Goal: Transaction & Acquisition: Purchase product/service

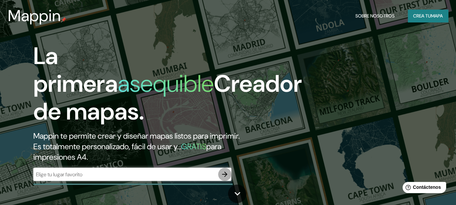
click at [223, 172] on icon "button" at bounding box center [225, 174] width 8 height 8
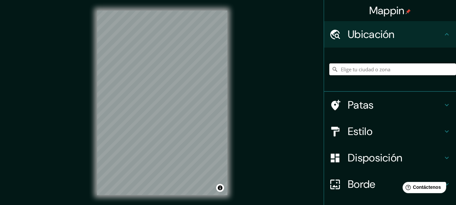
click at [421, 71] on input "Elige tu ciudad o zona" at bounding box center [392, 69] width 127 height 12
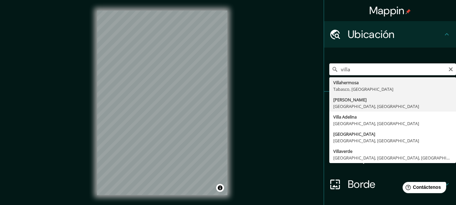
type input "[PERSON_NAME], [GEOGRAPHIC_DATA], [GEOGRAPHIC_DATA]"
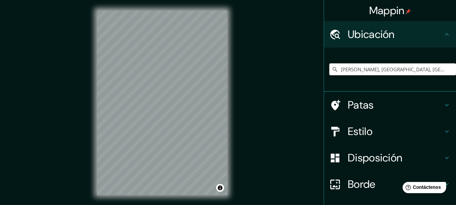
click at [442, 134] on icon at bounding box center [446, 131] width 8 height 8
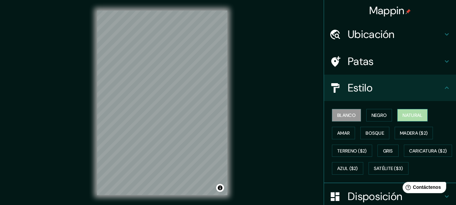
click at [412, 114] on font "Natural" at bounding box center [412, 115] width 20 height 6
click at [377, 113] on font "Negro" at bounding box center [378, 115] width 15 height 6
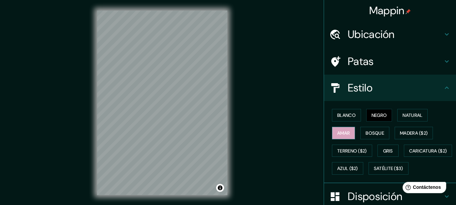
click at [339, 130] on font "Amar" at bounding box center [343, 133] width 13 height 6
click at [368, 134] on font "Bosque" at bounding box center [374, 133] width 18 height 6
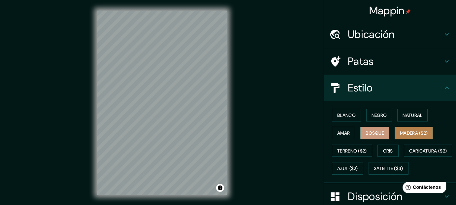
click at [400, 136] on font "Madera ($2)" at bounding box center [414, 133] width 28 height 9
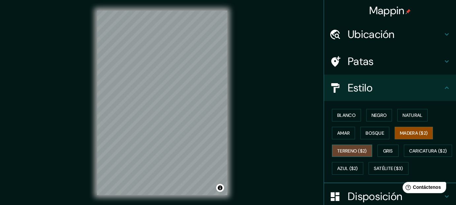
click at [351, 151] on font "Terreno ($2)" at bounding box center [352, 151] width 30 height 6
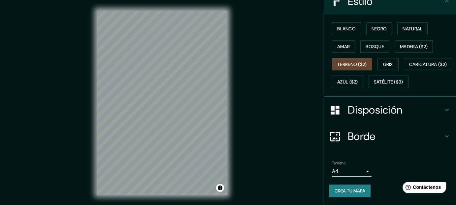
scroll to position [102, 0]
click at [365, 135] on font "Borde" at bounding box center [362, 136] width 28 height 14
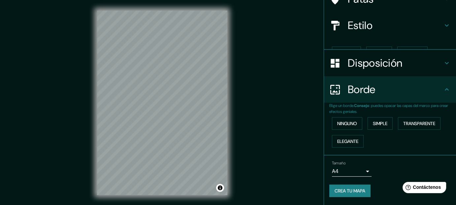
scroll to position [50, 0]
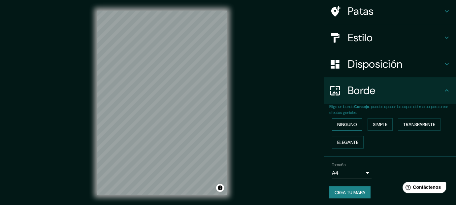
click at [349, 126] on font "Ninguno" at bounding box center [347, 124] width 20 height 6
click at [373, 125] on font "Simple" at bounding box center [380, 124] width 15 height 6
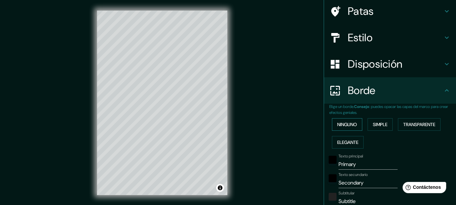
click at [348, 128] on button "Ninguno" at bounding box center [347, 124] width 30 height 13
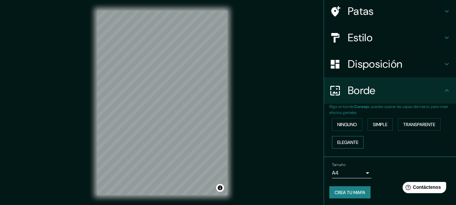
click at [346, 139] on font "Elegante" at bounding box center [347, 142] width 21 height 6
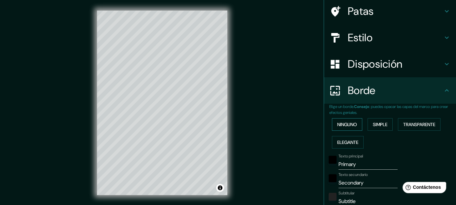
click at [350, 124] on font "Ninguno" at bounding box center [347, 124] width 20 height 6
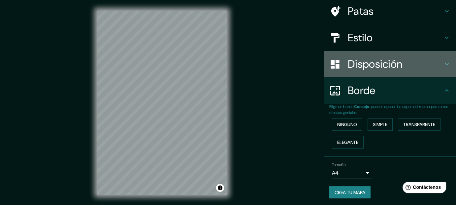
click at [358, 61] on font "Disposición" at bounding box center [375, 64] width 54 height 14
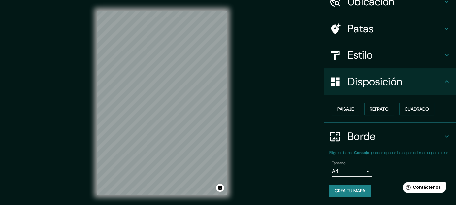
scroll to position [32, 0]
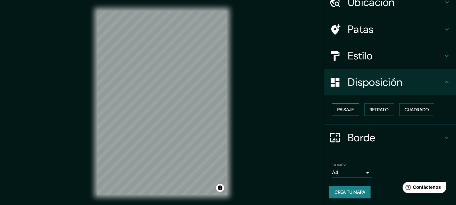
click at [337, 112] on font "Paisaje" at bounding box center [345, 109] width 16 height 9
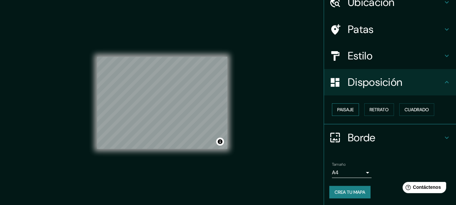
click at [337, 112] on font "Paisaje" at bounding box center [345, 109] width 16 height 9
click at [375, 110] on font "Retrato" at bounding box center [378, 110] width 19 height 6
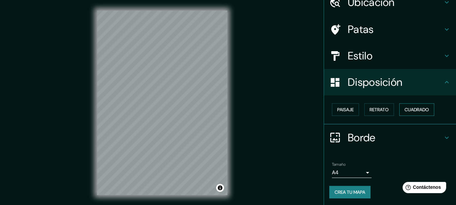
click at [410, 106] on font "Cuadrado" at bounding box center [416, 109] width 24 height 9
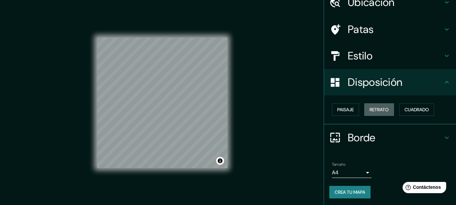
click at [376, 108] on font "Retrato" at bounding box center [378, 110] width 19 height 6
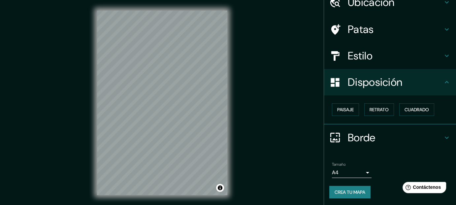
click at [363, 55] on font "Estilo" at bounding box center [360, 56] width 25 height 14
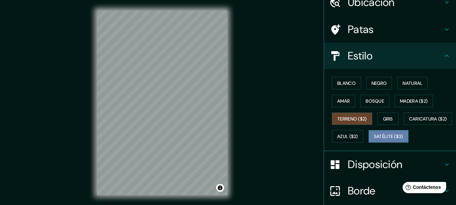
click at [368, 142] on button "Satélite ($3)" at bounding box center [388, 136] width 40 height 13
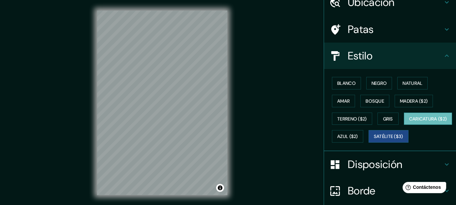
click at [409, 122] on font "Caricatura ($2)" at bounding box center [428, 119] width 38 height 6
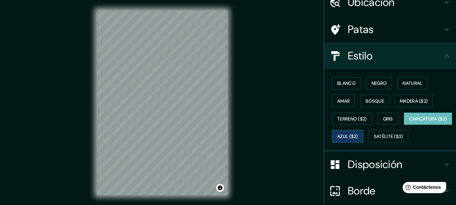
click at [358, 136] on font "Azul ($2)" at bounding box center [347, 137] width 21 height 6
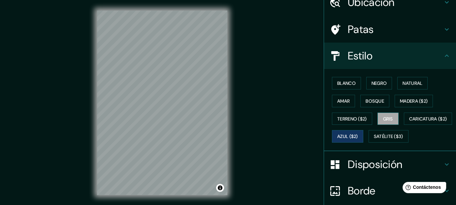
click at [383, 118] on font "Gris" at bounding box center [388, 119] width 10 height 6
click at [337, 81] on font "Blanco" at bounding box center [346, 83] width 18 height 6
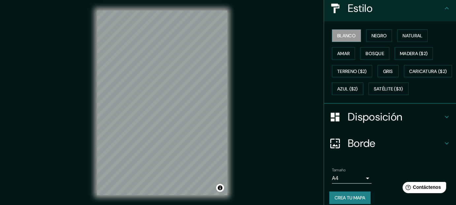
scroll to position [36, 0]
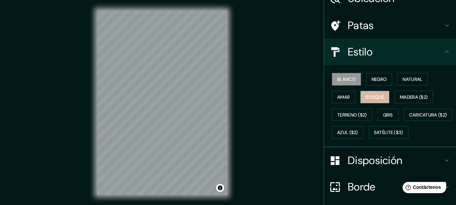
click at [377, 95] on font "Bosque" at bounding box center [374, 97] width 18 height 6
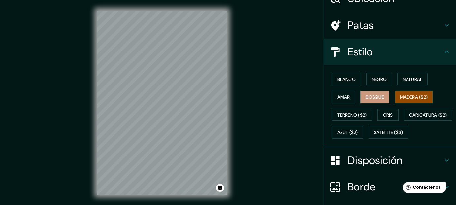
click at [411, 100] on font "Madera ($2)" at bounding box center [414, 97] width 28 height 9
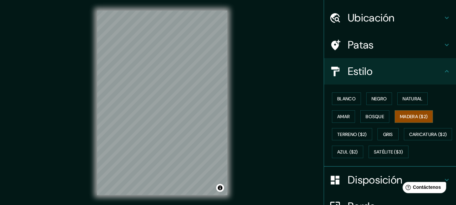
scroll to position [0, 0]
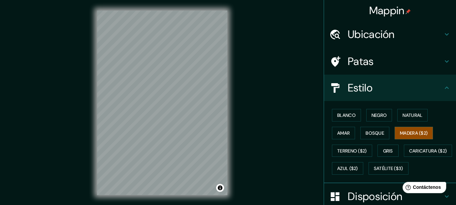
click at [381, 66] on h4 "Patas" at bounding box center [395, 61] width 95 height 13
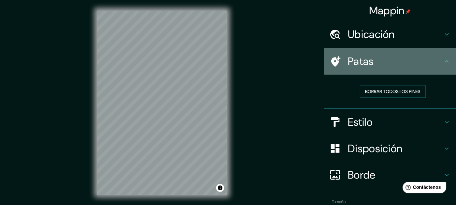
click at [381, 66] on h4 "Patas" at bounding box center [395, 61] width 95 height 13
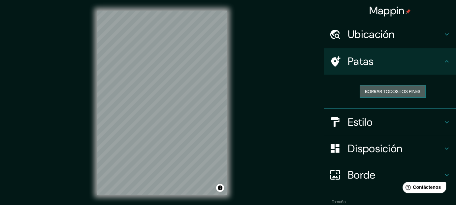
click at [395, 87] on font "Borrar todos los pines" at bounding box center [392, 91] width 55 height 9
click at [419, 59] on h4 "Patas" at bounding box center [395, 61] width 95 height 13
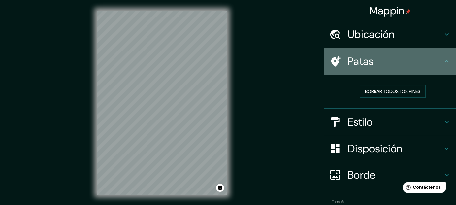
click at [442, 59] on icon at bounding box center [446, 61] width 8 height 8
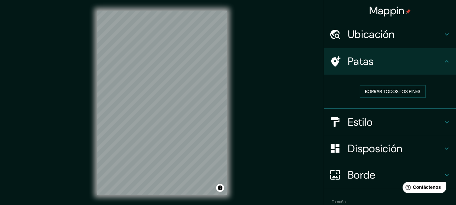
click at [443, 36] on icon at bounding box center [446, 34] width 8 height 8
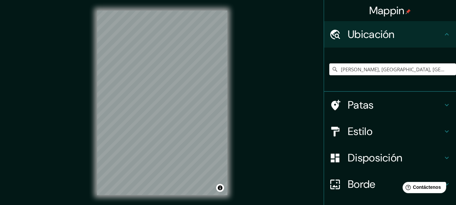
click at [443, 36] on icon at bounding box center [446, 34] width 8 height 8
click at [442, 131] on icon at bounding box center [446, 131] width 8 height 8
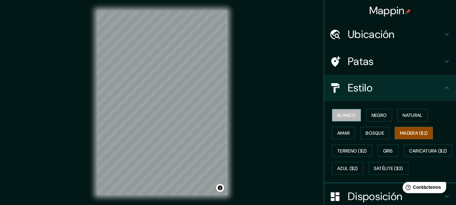
click at [337, 112] on font "Blanco" at bounding box center [346, 115] width 18 height 6
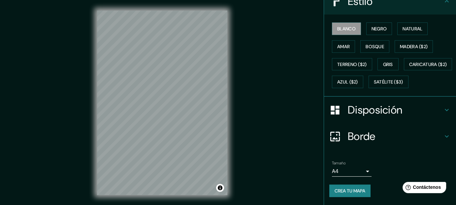
scroll to position [102, 0]
click at [346, 193] on font "Crea tu mapa" at bounding box center [349, 191] width 31 height 6
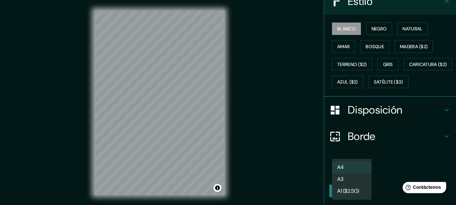
click at [364, 173] on body "Mappin Ubicación [PERSON_NAME], [GEOGRAPHIC_DATA], [GEOGRAPHIC_DATA] Patas Esti…" at bounding box center [228, 102] width 456 height 205
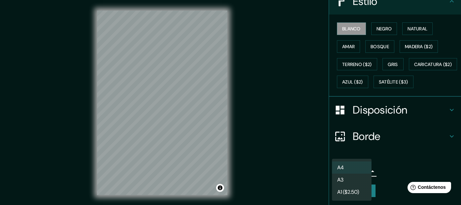
click at [364, 168] on li "A4" at bounding box center [352, 167] width 40 height 12
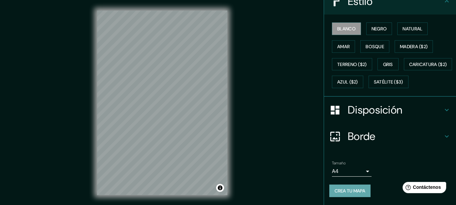
click at [348, 187] on font "Crea tu mapa" at bounding box center [349, 190] width 31 height 9
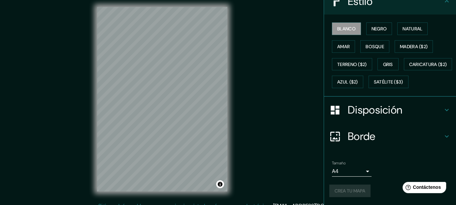
scroll to position [0, 0]
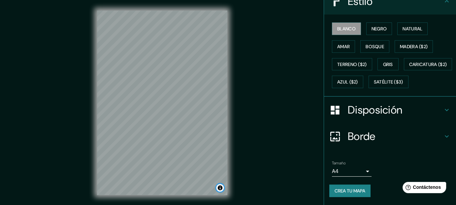
click at [219, 189] on button "Activar o desactivar atribución" at bounding box center [220, 188] width 8 height 8
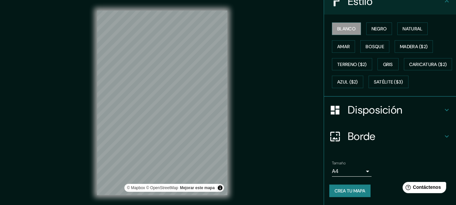
click at [253, 162] on div "Mappin Ubicación [PERSON_NAME], [GEOGRAPHIC_DATA], [GEOGRAPHIC_DATA] Patas Esti…" at bounding box center [228, 108] width 456 height 216
click at [221, 188] on button "Activar o desactivar atribución" at bounding box center [220, 188] width 8 height 8
click at [254, 174] on div "Mappin Ubicación [PERSON_NAME], [GEOGRAPHIC_DATA], [GEOGRAPHIC_DATA] Patas Esti…" at bounding box center [228, 108] width 456 height 216
click at [355, 193] on font "Crea tu mapa" at bounding box center [349, 191] width 31 height 6
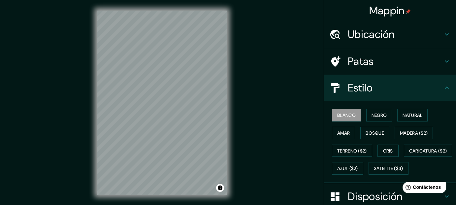
click at [283, 60] on div "Mappin Ubicación [PERSON_NAME], [GEOGRAPHIC_DATA], [GEOGRAPHIC_DATA] Patas Esti…" at bounding box center [228, 108] width 456 height 216
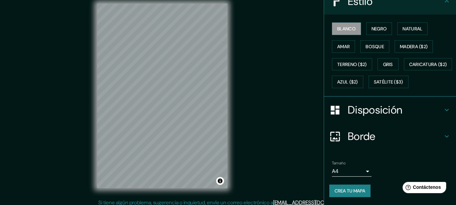
scroll to position [11, 0]
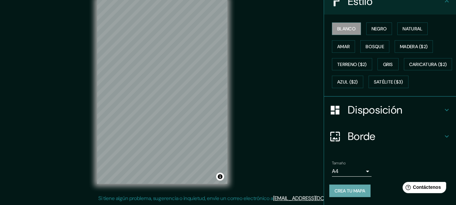
click at [351, 192] on font "Crea tu mapa" at bounding box center [349, 191] width 31 height 6
click at [274, 76] on div "Mappin Ubicación [PERSON_NAME], [GEOGRAPHIC_DATA], [GEOGRAPHIC_DATA] Patas Esti…" at bounding box center [228, 97] width 456 height 216
click at [274, 100] on div "Mappin Ubicación [PERSON_NAME], [GEOGRAPHIC_DATA], [GEOGRAPHIC_DATA] Patas Esti…" at bounding box center [228, 97] width 456 height 216
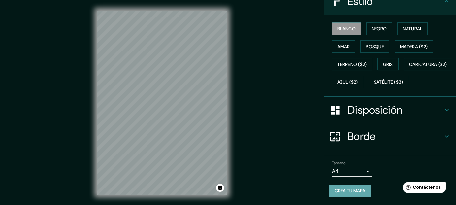
click at [344, 188] on font "Crea tu mapa" at bounding box center [349, 191] width 31 height 6
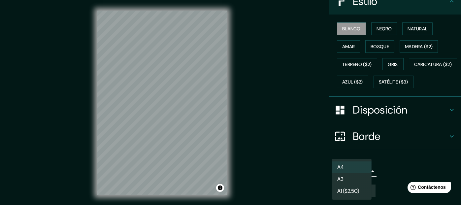
click at [358, 174] on body "Mappin Ubicación [PERSON_NAME], [GEOGRAPHIC_DATA], [GEOGRAPHIC_DATA] Patas Esti…" at bounding box center [230, 102] width 461 height 205
click at [357, 181] on li "A3" at bounding box center [352, 179] width 40 height 12
type input "a4"
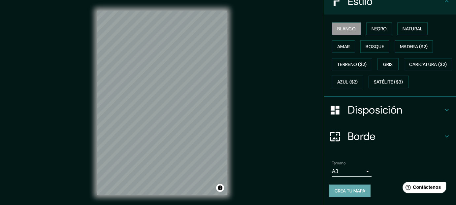
click at [348, 188] on font "Crea tu mapa" at bounding box center [349, 191] width 31 height 6
drag, startPoint x: 241, startPoint y: 87, endPoint x: 268, endPoint y: 86, distance: 27.4
click at [234, 86] on div "© Mapbox © OpenStreetMap Mejorar este mapa" at bounding box center [161, 102] width 151 height 205
click at [268, 86] on div "Mappin Ubicación [PERSON_NAME], [GEOGRAPHIC_DATA], [GEOGRAPHIC_DATA] Patas Esti…" at bounding box center [228, 108] width 456 height 216
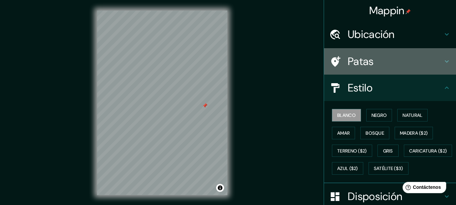
click at [401, 66] on h4 "Patas" at bounding box center [395, 61] width 95 height 13
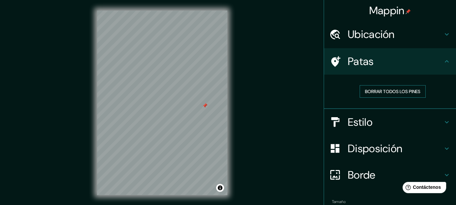
click at [388, 91] on font "Borrar todos los pines" at bounding box center [392, 91] width 55 height 6
click at [271, 81] on div "Mappin Ubicación [PERSON_NAME], [GEOGRAPHIC_DATA], [GEOGRAPHIC_DATA] Patas Borr…" at bounding box center [228, 108] width 456 height 216
click at [371, 87] on font "Borrar todos los pines" at bounding box center [392, 91] width 55 height 9
